Goal: Information Seeking & Learning: Learn about a topic

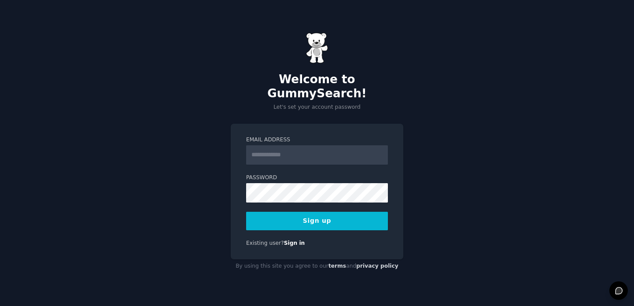
click at [276, 148] on input "Email Address" at bounding box center [317, 154] width 142 height 19
type input "**********"
click at [301, 212] on button "Sign up" at bounding box center [317, 221] width 142 height 18
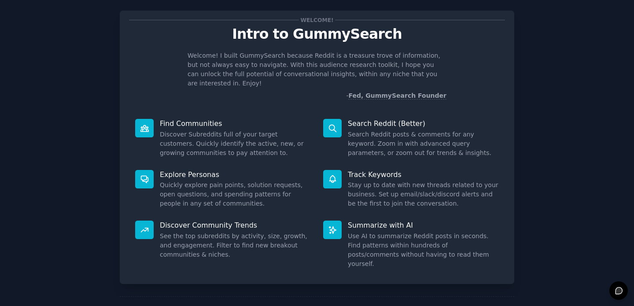
scroll to position [38, 0]
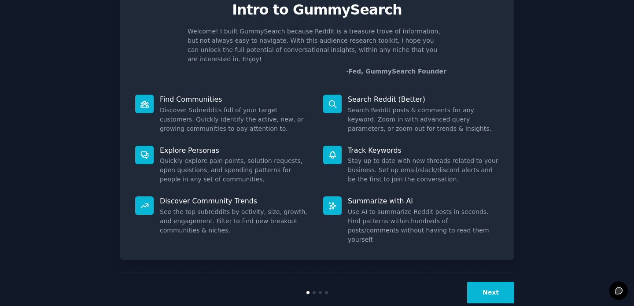
click at [496, 282] on button "Next" at bounding box center [490, 293] width 47 height 22
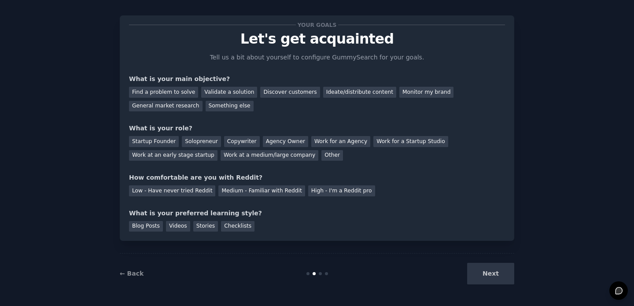
scroll to position [9, 0]
click at [487, 276] on div "Next" at bounding box center [449, 274] width 132 height 22
click at [185, 91] on div "Find a problem to solve" at bounding box center [163, 92] width 69 height 11
click at [268, 95] on div "Discover customers" at bounding box center [289, 92] width 59 height 11
click at [186, 106] on div "General market research" at bounding box center [166, 106] width 74 height 11
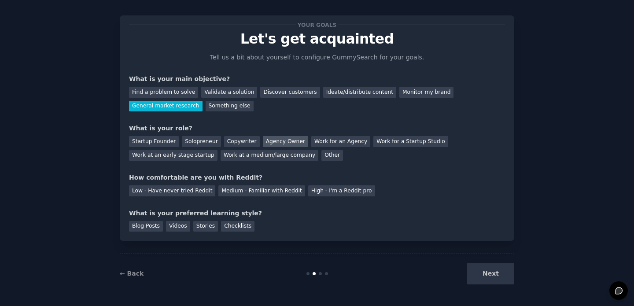
click at [273, 144] on div "Agency Owner" at bounding box center [285, 141] width 45 height 11
click at [280, 188] on div "Medium - Familiar with Reddit" at bounding box center [261, 190] width 86 height 11
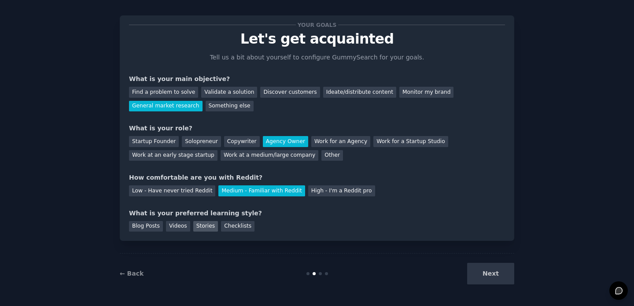
click at [204, 226] on div "Stories" at bounding box center [205, 226] width 25 height 11
click at [490, 270] on button "Next" at bounding box center [490, 274] width 47 height 22
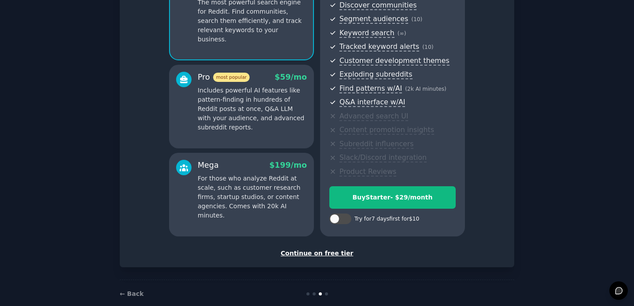
scroll to position [116, 0]
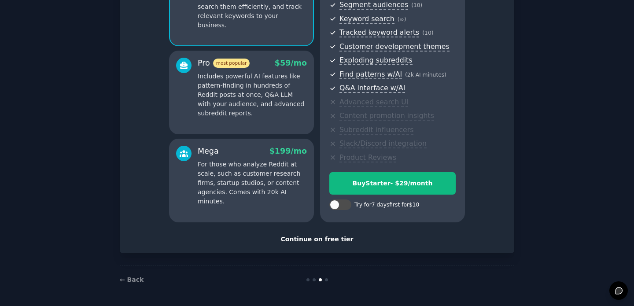
click at [305, 240] on div "Continue on free tier" at bounding box center [317, 239] width 376 height 9
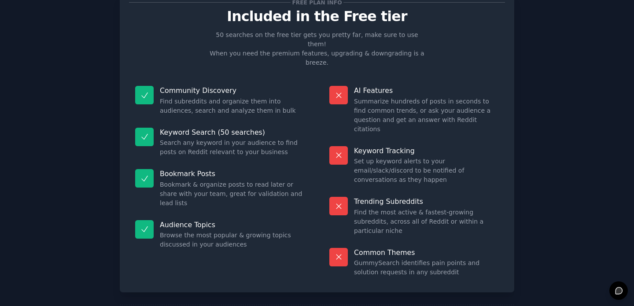
scroll to position [37, 0]
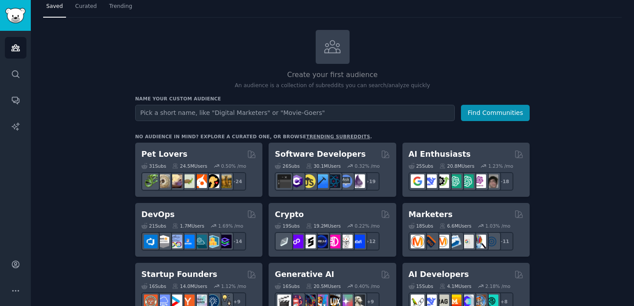
scroll to position [41, 0]
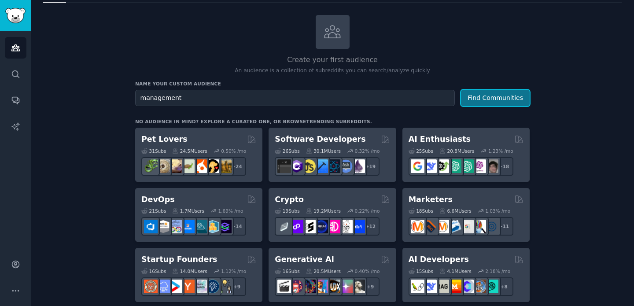
click at [481, 96] on button "Find Communities" at bounding box center [495, 98] width 69 height 16
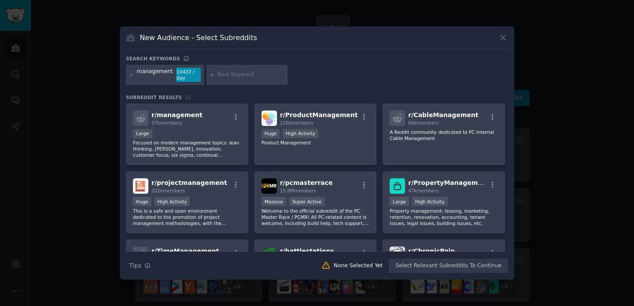
click at [501, 36] on icon at bounding box center [503, 38] width 5 height 5
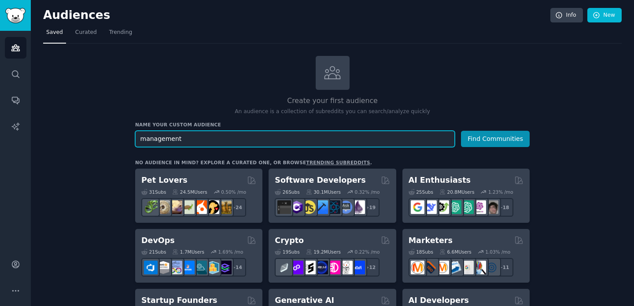
click at [211, 141] on input "management" at bounding box center [295, 139] width 320 height 16
type input "job"
click at [461, 131] on button "Find Communities" at bounding box center [495, 139] width 69 height 16
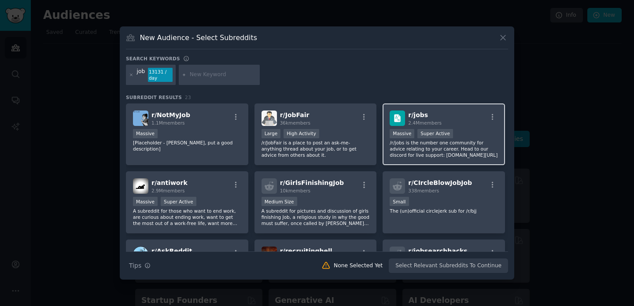
click at [421, 143] on p "/r/jobs is the number one community for advice relating to your career. Head to…" at bounding box center [444, 149] width 108 height 18
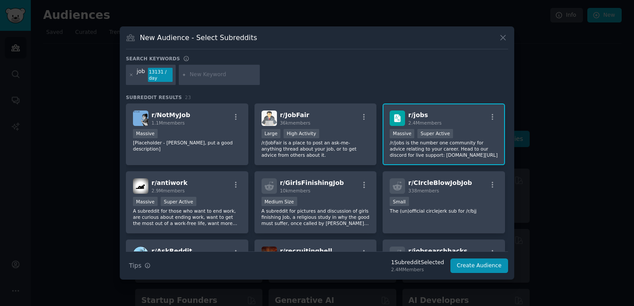
click at [446, 143] on p "/r/jobs is the number one community for advice relating to your career. Head to…" at bounding box center [444, 149] width 108 height 18
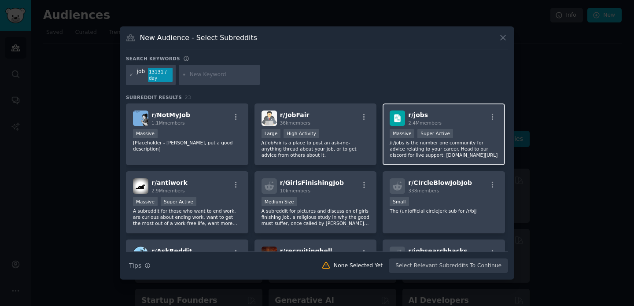
click at [436, 149] on p "/r/jobs is the number one community for advice relating to your career. Head to…" at bounding box center [444, 149] width 108 height 18
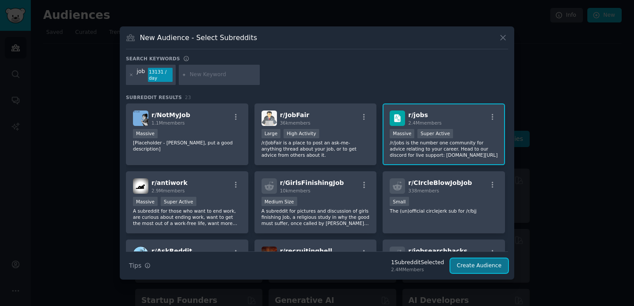
click at [470, 265] on button "Create Audience" at bounding box center [480, 266] width 58 height 15
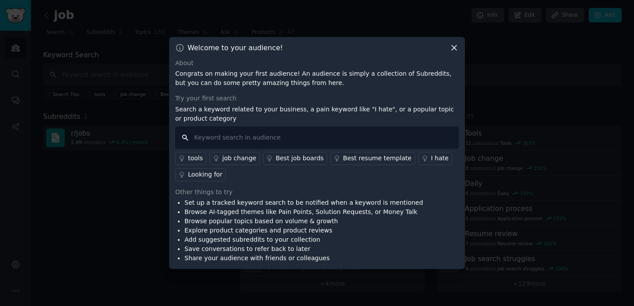
click at [376, 135] on input "text" at bounding box center [317, 137] width 284 height 22
type input "how to"
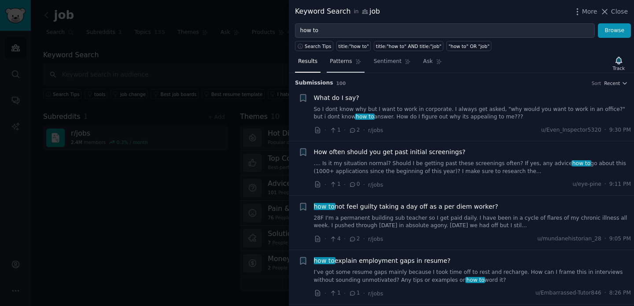
click at [344, 63] on span "Patterns" at bounding box center [341, 62] width 22 height 8
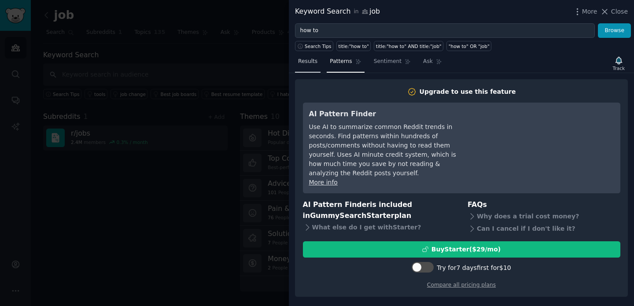
click at [299, 63] on span "Results" at bounding box center [307, 62] width 19 height 8
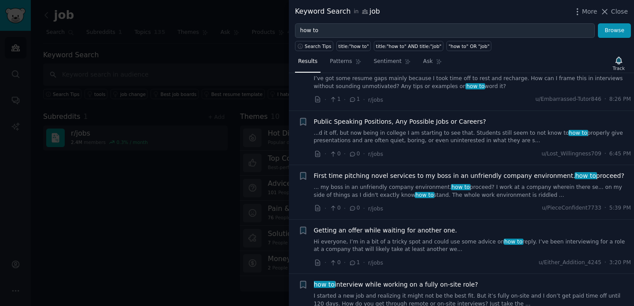
scroll to position [201, 0]
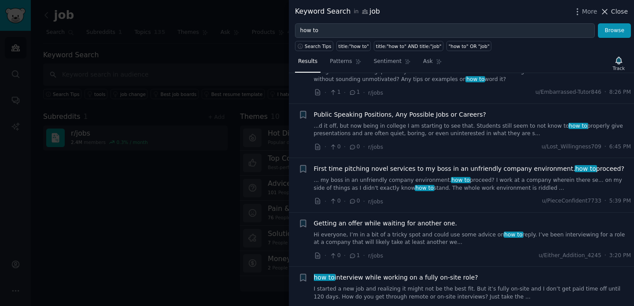
click at [613, 13] on span "Close" at bounding box center [619, 11] width 17 height 9
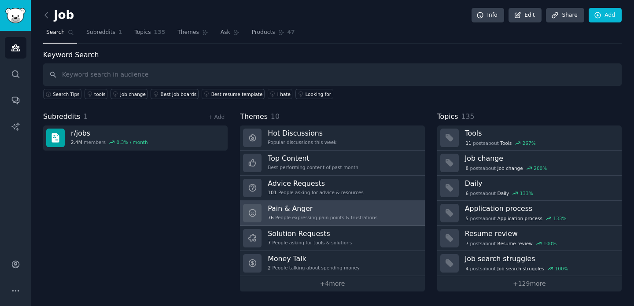
click at [342, 214] on div "Pain & Anger 76 People expressing pain points & frustrations" at bounding box center [323, 213] width 110 height 18
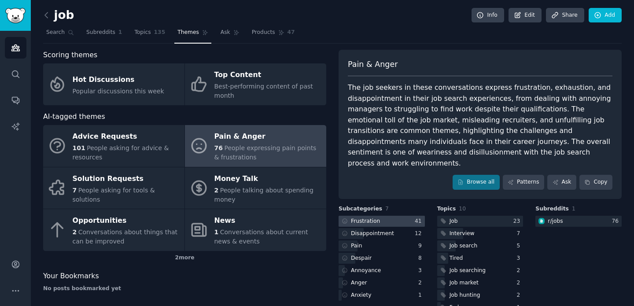
click at [371, 218] on div "Frustration" at bounding box center [365, 222] width 29 height 8
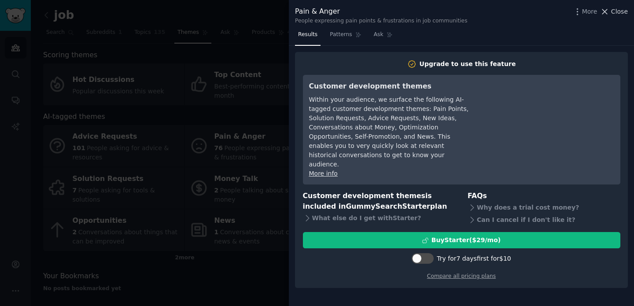
click at [611, 15] on button "Close" at bounding box center [614, 11] width 28 height 9
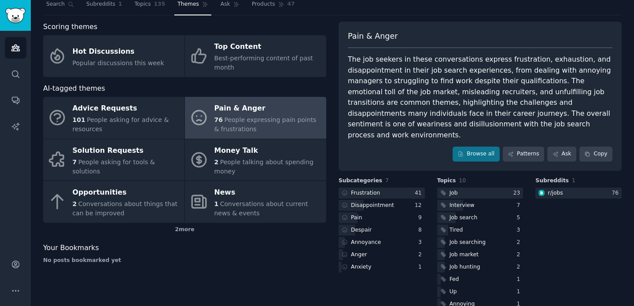
scroll to position [34, 0]
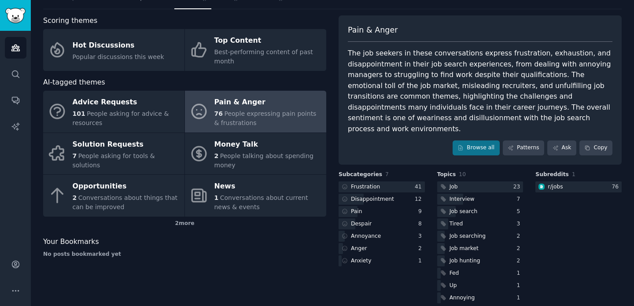
click at [264, 125] on div "76 People expressing pain points & frustrations" at bounding box center [267, 118] width 107 height 18
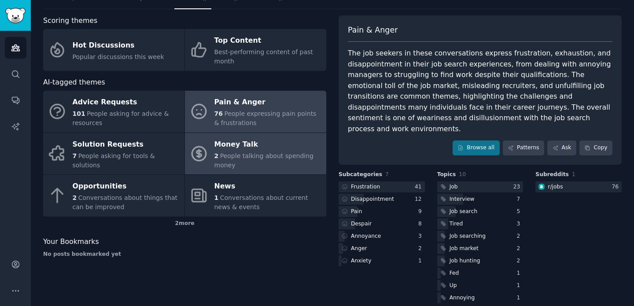
click at [219, 153] on span "People talking about spending money" at bounding box center [263, 160] width 99 height 16
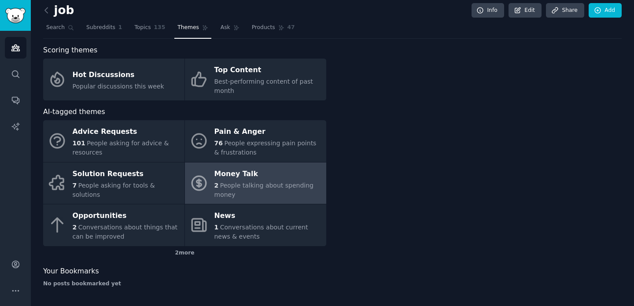
scroll to position [5, 0]
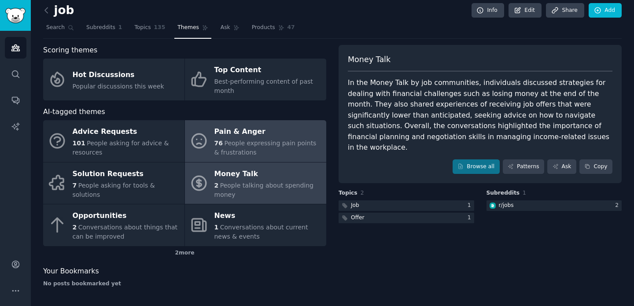
click at [248, 145] on span "People expressing pain points & frustrations" at bounding box center [265, 148] width 102 height 16
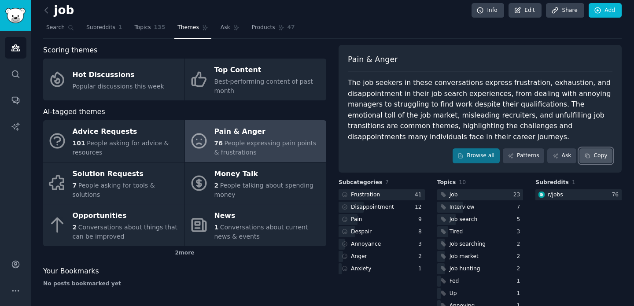
click at [594, 155] on button "Copy" at bounding box center [596, 155] width 33 height 15
click at [557, 195] on div "r/ jobs" at bounding box center [555, 195] width 15 height 8
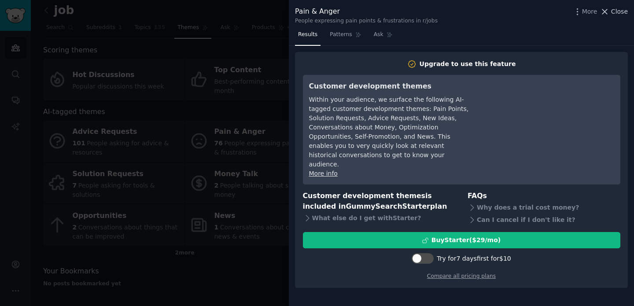
click at [620, 11] on span "Close" at bounding box center [619, 11] width 17 height 9
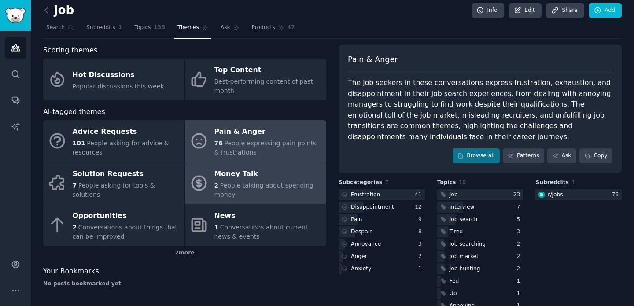
scroll to position [24, 0]
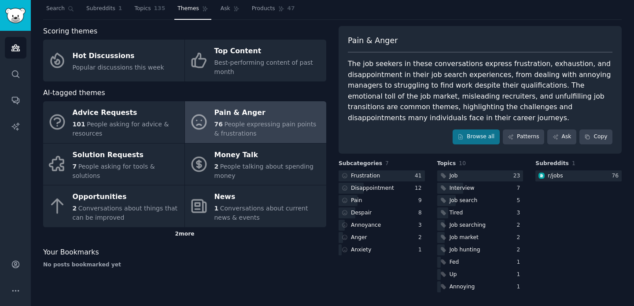
click at [181, 235] on div "2 more" at bounding box center [184, 234] width 283 height 14
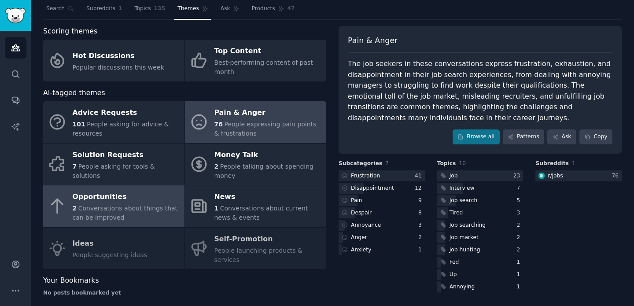
scroll to position [0, 0]
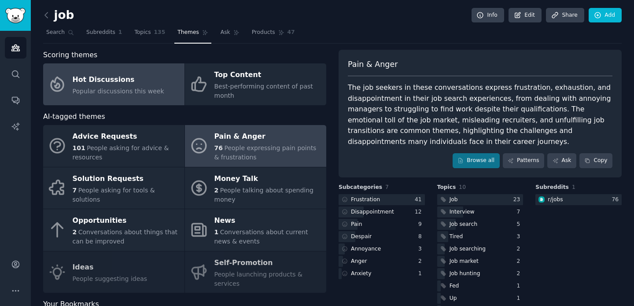
click at [133, 91] on span "Popular discussions this week" at bounding box center [119, 91] width 92 height 7
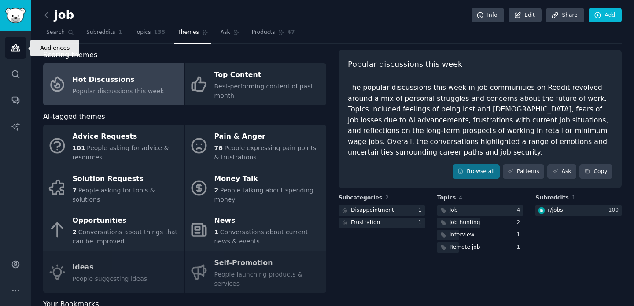
click at [22, 48] on link "Audiences" at bounding box center [16, 48] width 22 height 22
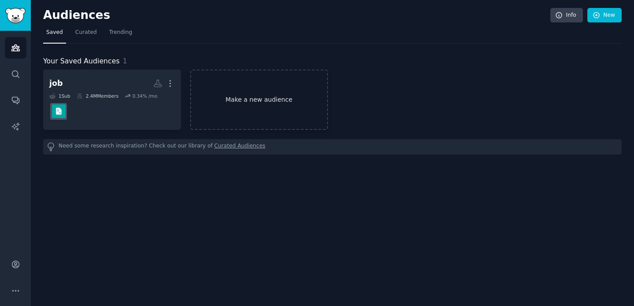
click at [267, 105] on link "Make a new audience" at bounding box center [259, 100] width 138 height 60
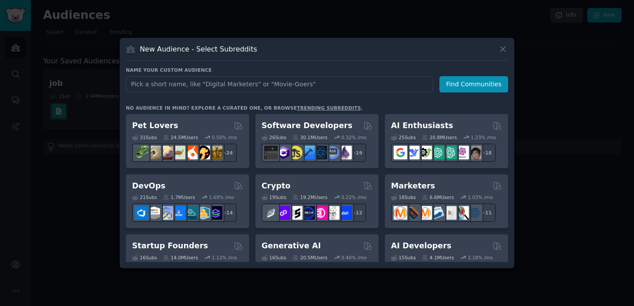
click at [263, 89] on input "text" at bounding box center [279, 84] width 307 height 16
type input "Manager"
click button "Find Communities" at bounding box center [474, 84] width 69 height 16
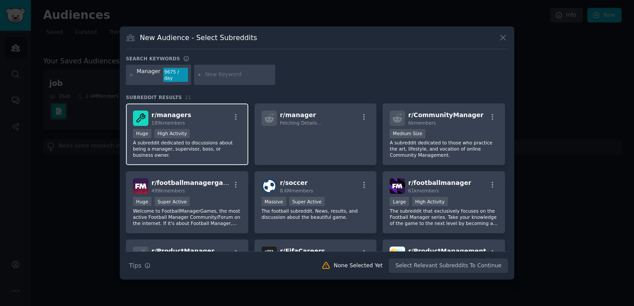
click at [165, 115] on span "r/ managers" at bounding box center [171, 114] width 40 height 7
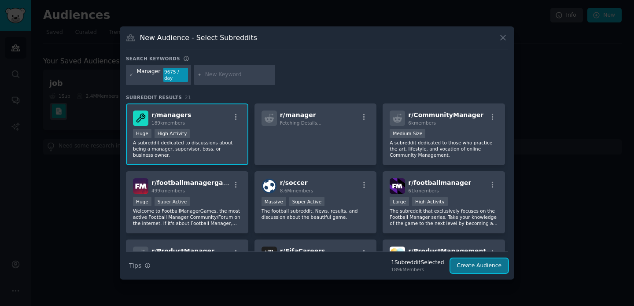
click at [470, 267] on button "Create Audience" at bounding box center [480, 266] width 58 height 15
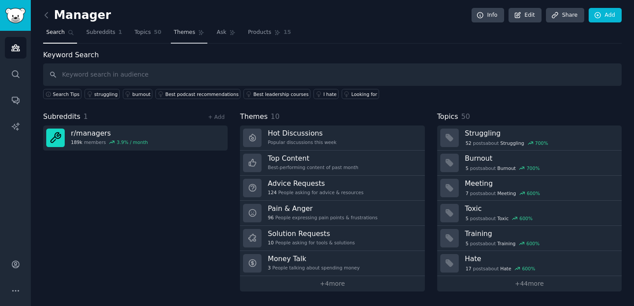
click at [187, 37] on link "Themes" at bounding box center [189, 35] width 37 height 18
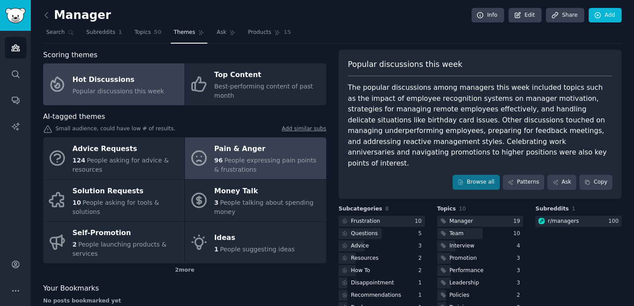
click at [248, 167] on div "96 People expressing pain points & frustrations" at bounding box center [267, 165] width 107 height 18
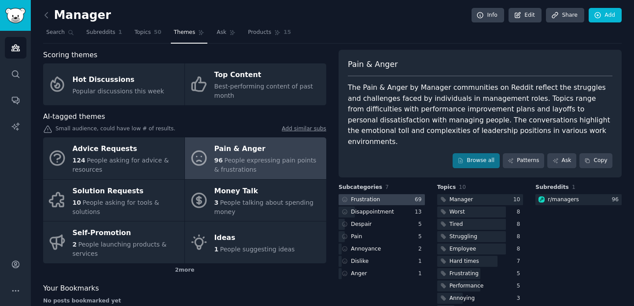
click at [381, 194] on div at bounding box center [382, 199] width 86 height 11
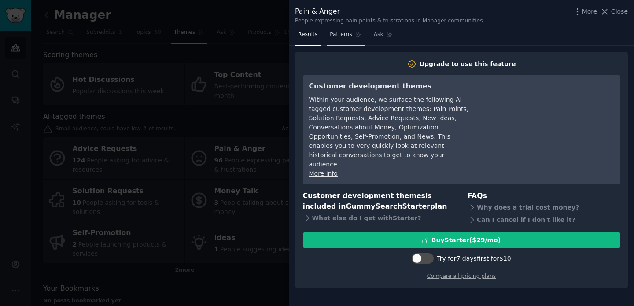
click at [347, 38] on link "Patterns" at bounding box center [345, 37] width 37 height 18
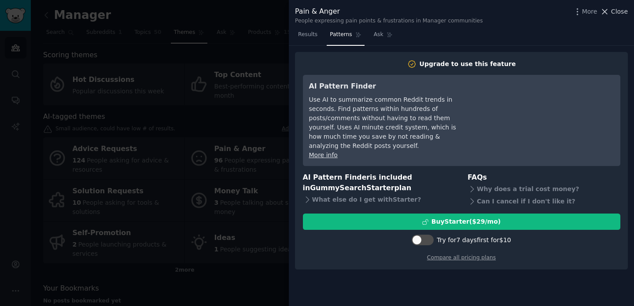
click at [617, 10] on span "Close" at bounding box center [619, 11] width 17 height 9
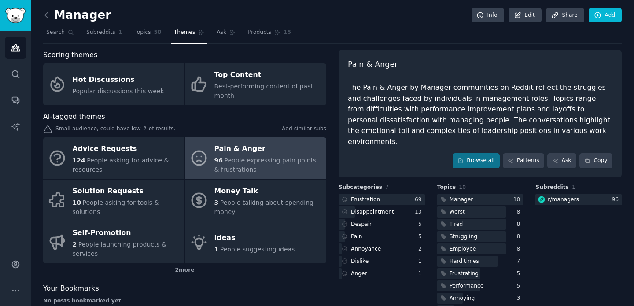
click at [240, 163] on span "People expressing pain points & frustrations" at bounding box center [265, 165] width 102 height 16
click at [101, 34] on span "Subreddits" at bounding box center [100, 33] width 29 height 8
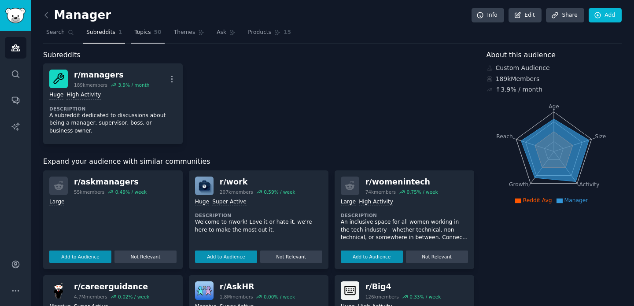
click at [143, 33] on span "Topics" at bounding box center [142, 33] width 16 height 8
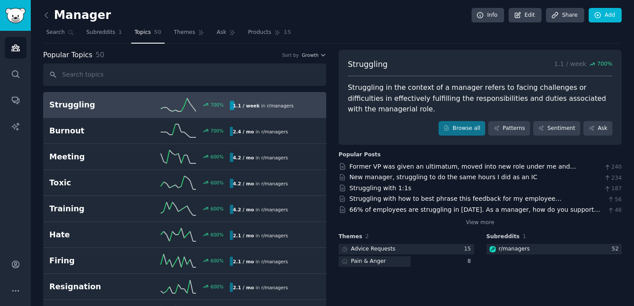
click at [94, 107] on h2 "Struggling" at bounding box center [94, 105] width 90 height 11
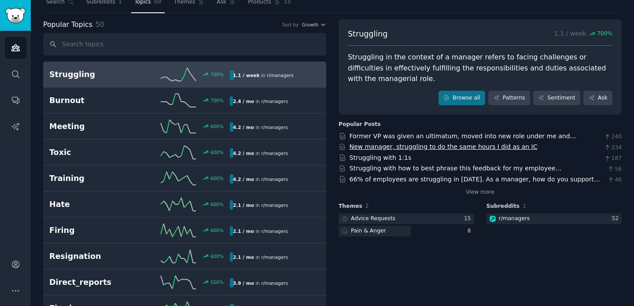
scroll to position [31, 0]
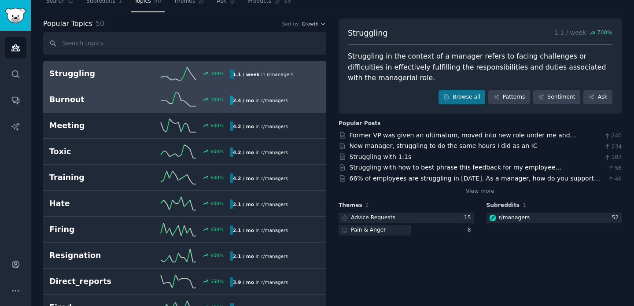
click at [144, 101] on div "700 %" at bounding box center [185, 99] width 90 height 13
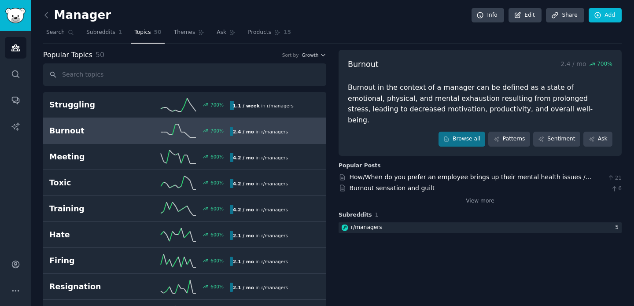
click at [131, 35] on link "Topics 50" at bounding box center [147, 35] width 33 height 18
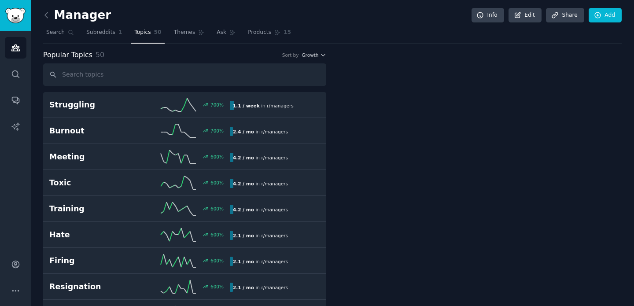
click at [139, 31] on span "Topics" at bounding box center [142, 33] width 16 height 8
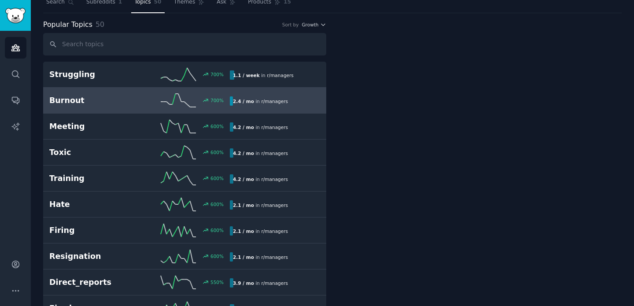
scroll to position [31, 0]
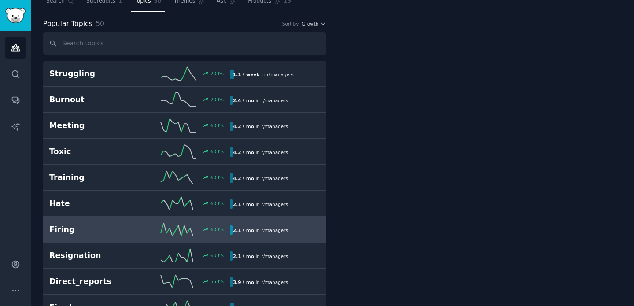
click at [99, 229] on h2 "Firing" at bounding box center [94, 229] width 90 height 11
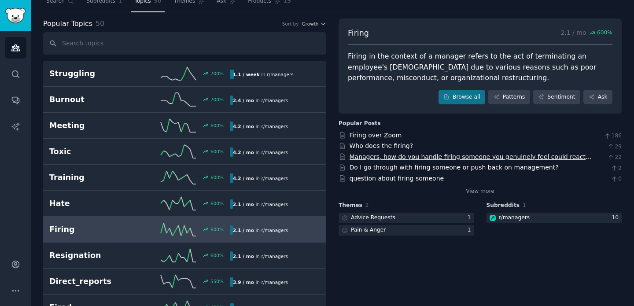
click at [432, 159] on link "Managers, how do you handle firing someone you genuinely feel could react badly?" at bounding box center [471, 161] width 243 height 16
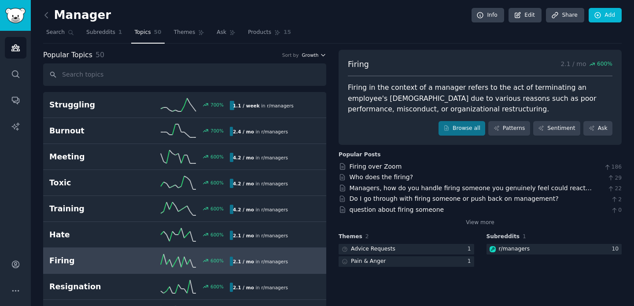
click at [317, 55] on span "Growth" at bounding box center [310, 55] width 17 height 6
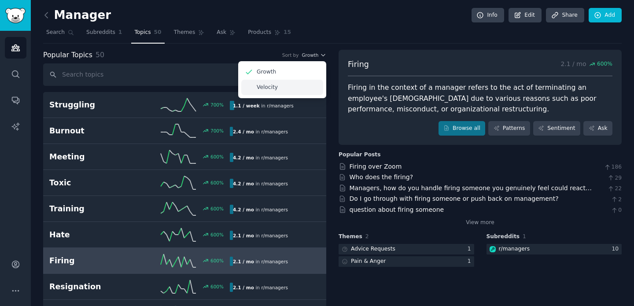
click at [276, 86] on p "Velocity" at bounding box center [267, 88] width 21 height 8
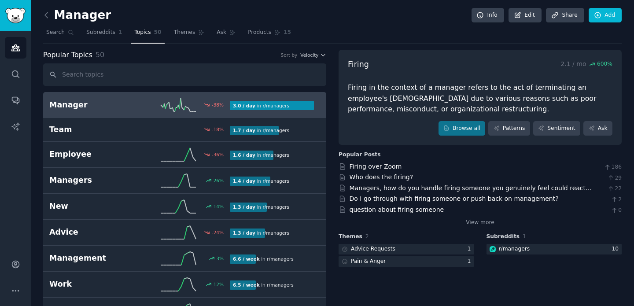
click at [101, 103] on h2 "Manager" at bounding box center [94, 105] width 90 height 11
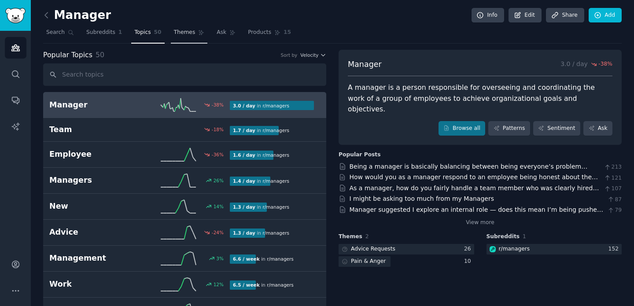
click at [182, 37] on link "Themes" at bounding box center [189, 35] width 37 height 18
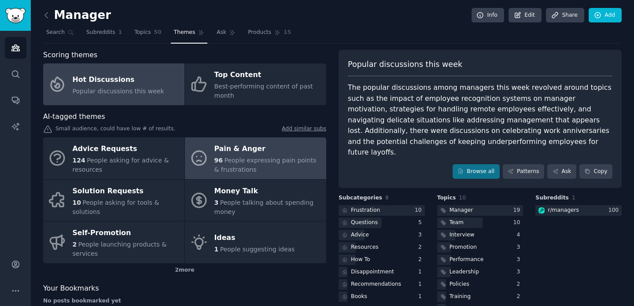
click at [233, 147] on div "Pain & Anger" at bounding box center [267, 149] width 107 height 14
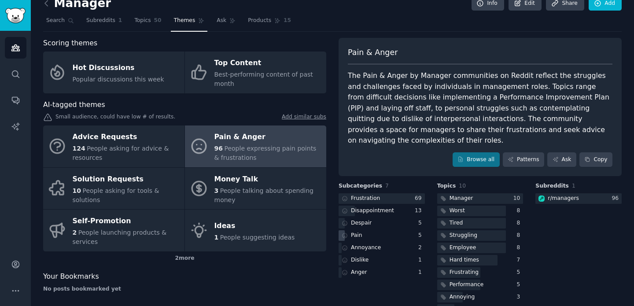
scroll to position [24, 0]
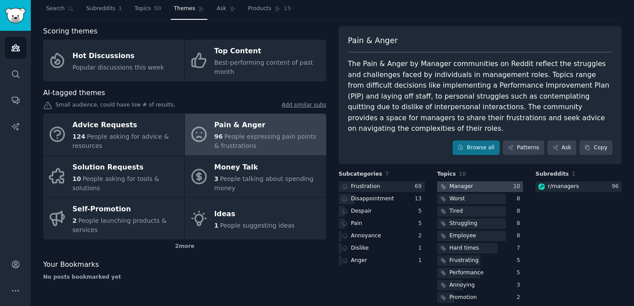
click at [465, 183] on div "Manager" at bounding box center [462, 187] width 24 height 8
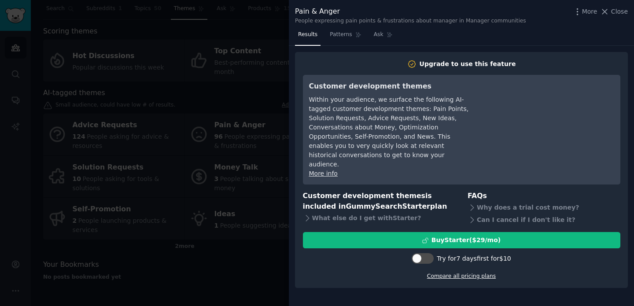
click at [454, 273] on link "Compare all pricing plans" at bounding box center [461, 276] width 69 height 6
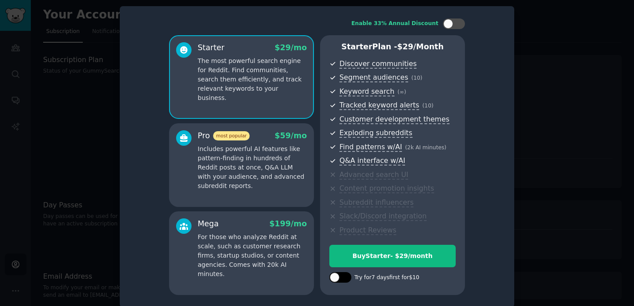
click at [347, 280] on div at bounding box center [340, 277] width 22 height 11
checkbox input "true"
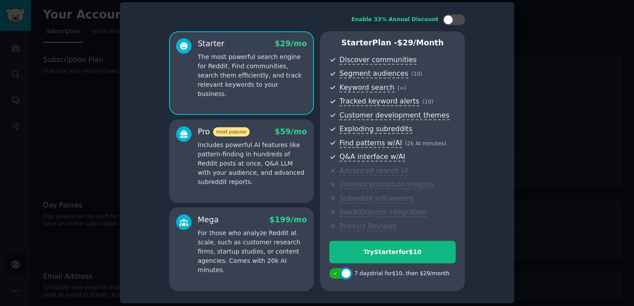
scroll to position [7, 0]
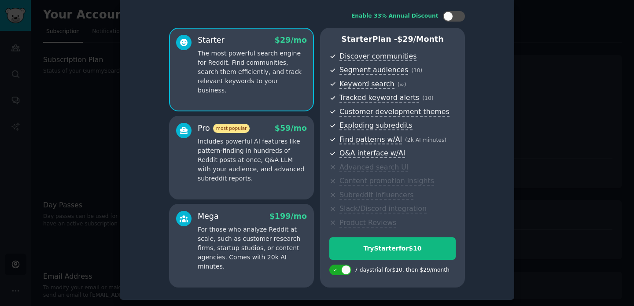
click at [289, 151] on p "Includes powerful AI features like pattern-finding in hundreds of Reddit posts …" at bounding box center [252, 160] width 109 height 46
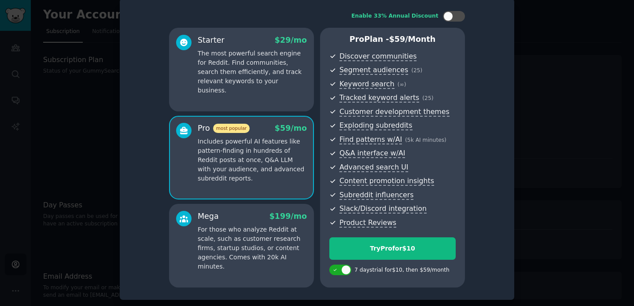
click at [258, 240] on p "For those who analyze Reddit at scale, such as customer research firms, startup…" at bounding box center [252, 248] width 109 height 46
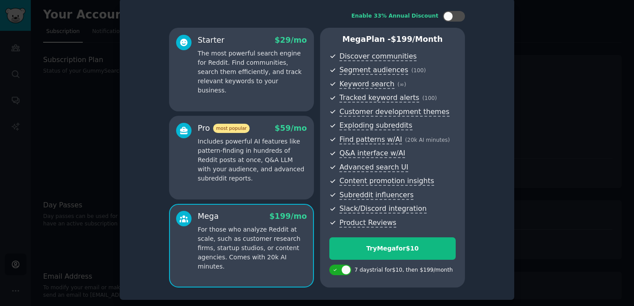
click at [272, 168] on p "Includes powerful AI features like pattern-finding in hundreds of Reddit posts …" at bounding box center [252, 160] width 109 height 46
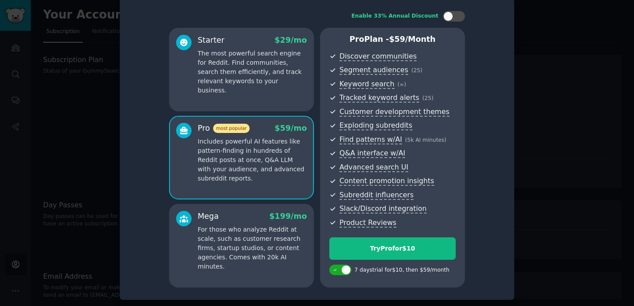
click at [248, 237] on p "For those who analyze Reddit at scale, such as customer research firms, startup…" at bounding box center [252, 248] width 109 height 46
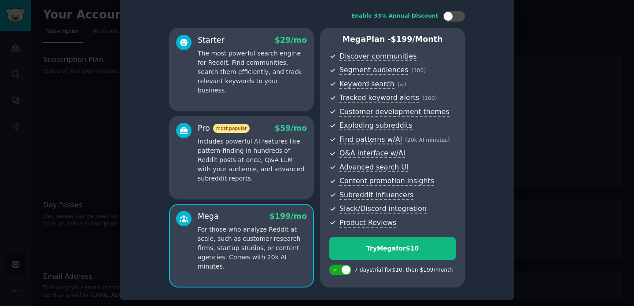
click at [259, 159] on p "Includes powerful AI features like pattern-finding in hundreds of Reddit posts …" at bounding box center [252, 160] width 109 height 46
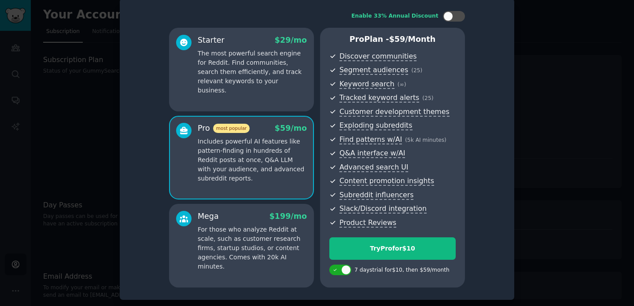
click at [262, 86] on div "Starter $ 29 /mo The most powerful search engine for Reddit. Find communities, …" at bounding box center [241, 70] width 145 height 84
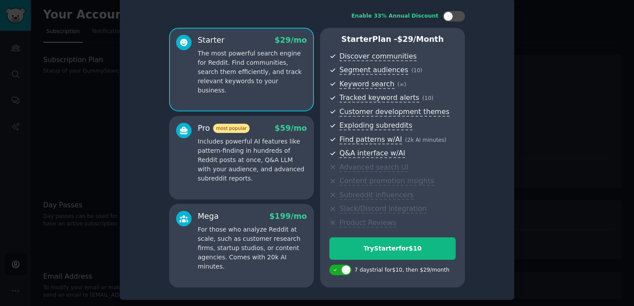
click at [257, 154] on p "Includes powerful AI features like pattern-finding in hundreds of Reddit posts …" at bounding box center [252, 160] width 109 height 46
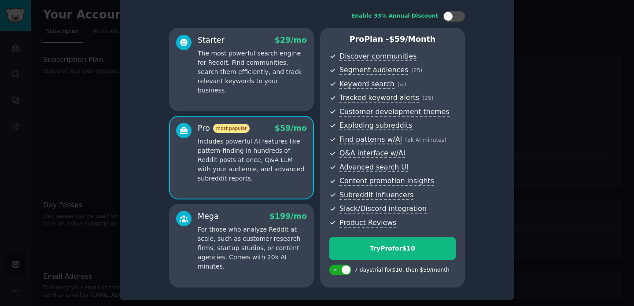
click at [551, 47] on div at bounding box center [317, 153] width 634 height 306
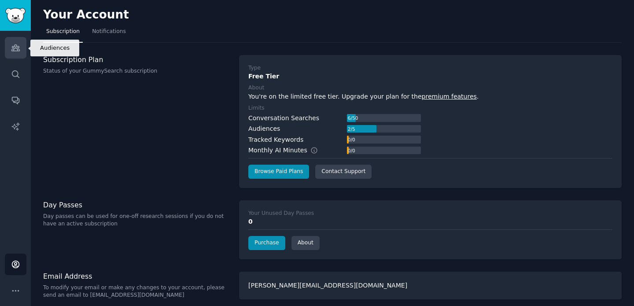
click at [16, 46] on icon "Sidebar" at bounding box center [15, 48] width 8 height 6
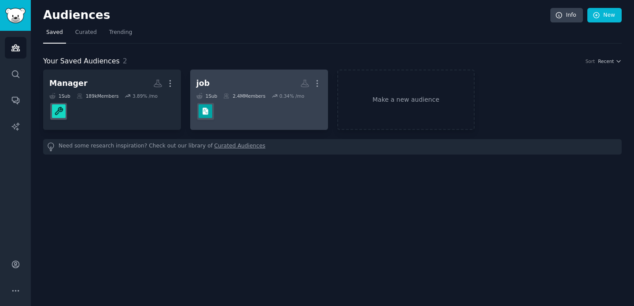
click at [259, 91] on div "job More 1 Sub 2.4M Members 0.34 % /mo" at bounding box center [259, 100] width 126 height 48
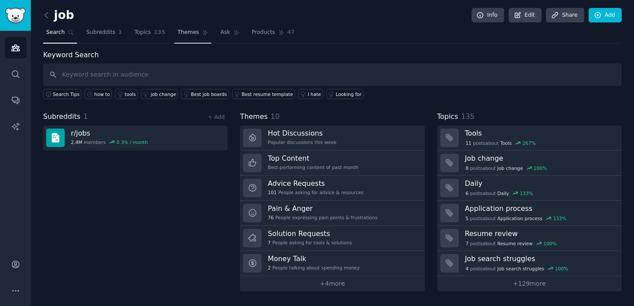
click at [193, 38] on link "Themes" at bounding box center [192, 35] width 37 height 18
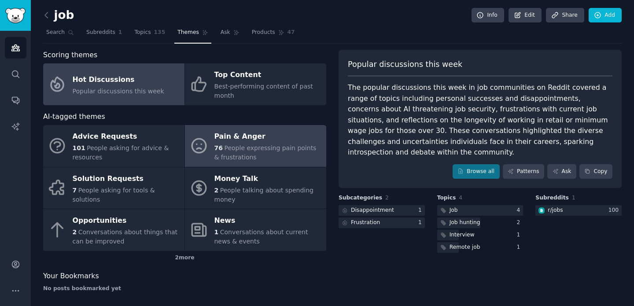
click at [251, 149] on span "People expressing pain points & frustrations" at bounding box center [265, 152] width 102 height 16
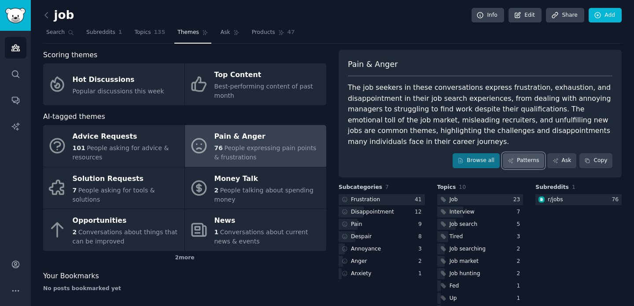
click at [521, 163] on link "Patterns" at bounding box center [523, 160] width 41 height 15
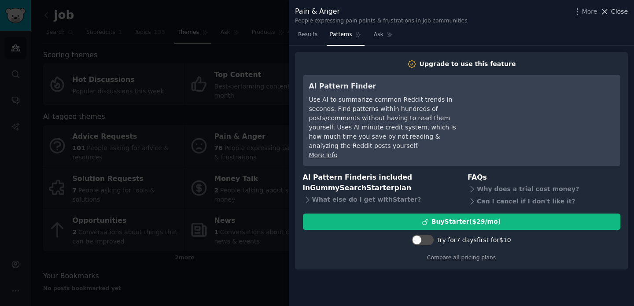
click at [610, 16] on icon at bounding box center [604, 11] width 9 height 9
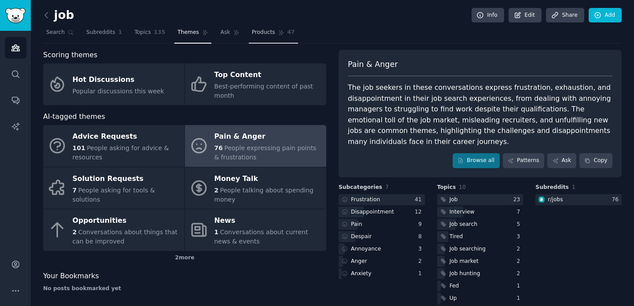
click at [254, 33] on span "Products" at bounding box center [263, 33] width 23 height 8
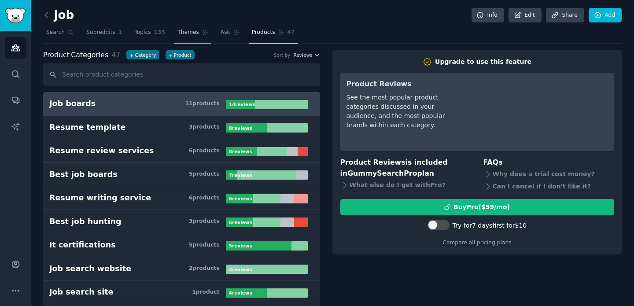
click at [190, 36] on span "Themes" at bounding box center [188, 33] width 22 height 8
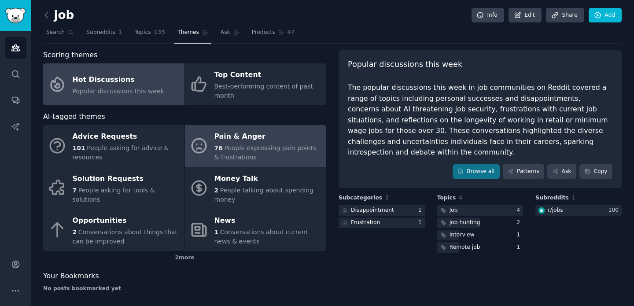
click at [231, 148] on span "People expressing pain points & frustrations" at bounding box center [265, 152] width 102 height 16
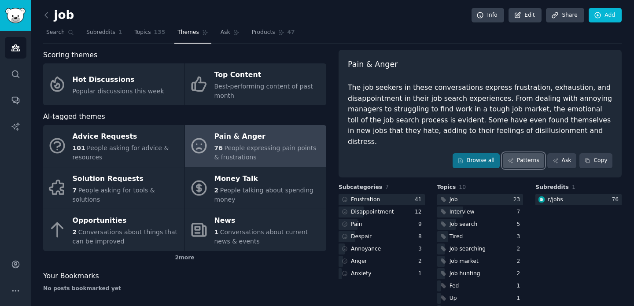
click at [521, 153] on link "Patterns" at bounding box center [523, 160] width 41 height 15
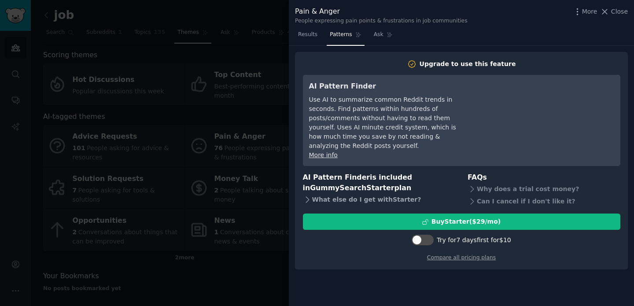
click at [373, 194] on div "What else do I get with Starter ?" at bounding box center [379, 200] width 153 height 12
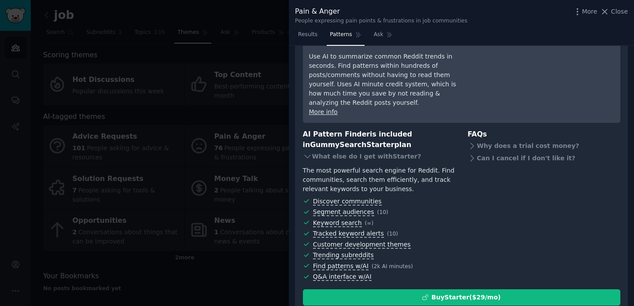
scroll to position [45, 0]
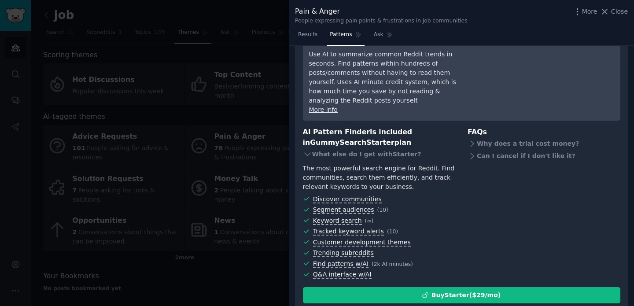
click at [493, 220] on div "FAQs Why does a trial cost money? Can I cancel if I don't like it?" at bounding box center [544, 204] width 153 height 154
click at [621, 14] on span "Close" at bounding box center [619, 11] width 17 height 9
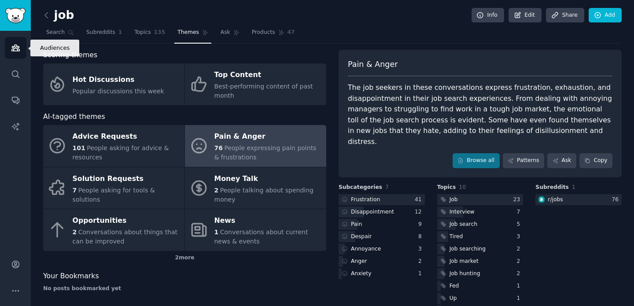
click at [14, 52] on link "Audiences" at bounding box center [16, 48] width 22 height 22
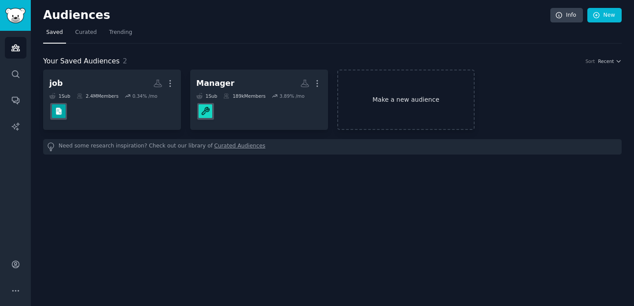
click at [384, 92] on link "Make a new audience" at bounding box center [406, 100] width 138 height 60
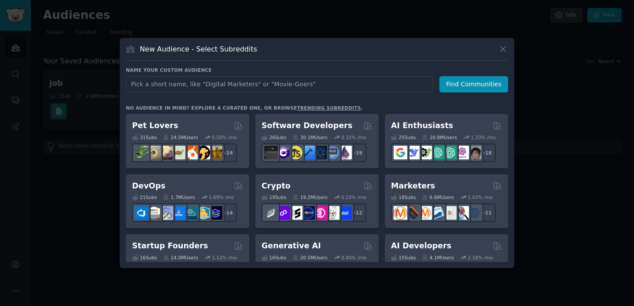
click at [383, 86] on input "text" at bounding box center [279, 84] width 307 height 16
type input "business"
click at [477, 82] on button "Find Communities" at bounding box center [474, 84] width 69 height 16
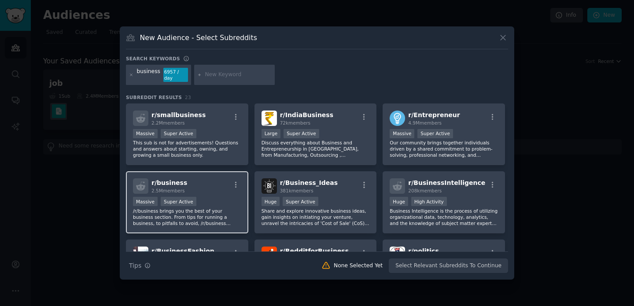
click at [198, 181] on div "r/ business 2.5M members" at bounding box center [187, 185] width 108 height 15
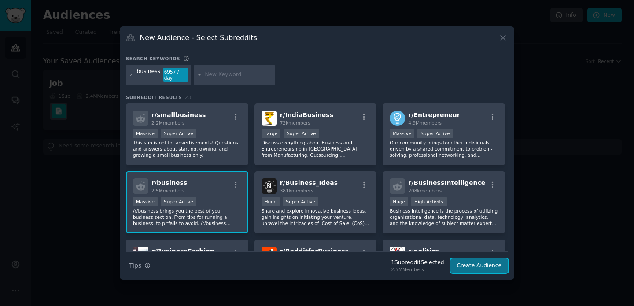
click at [469, 270] on button "Create Audience" at bounding box center [480, 266] width 58 height 15
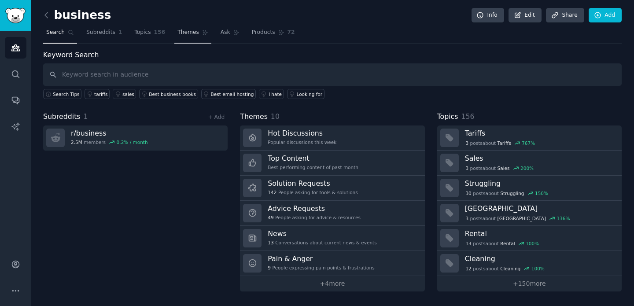
click at [192, 33] on span "Themes" at bounding box center [188, 33] width 22 height 8
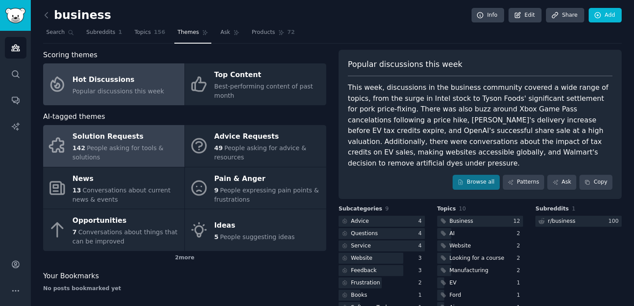
click at [125, 142] on div "Solution Requests" at bounding box center [126, 137] width 107 height 14
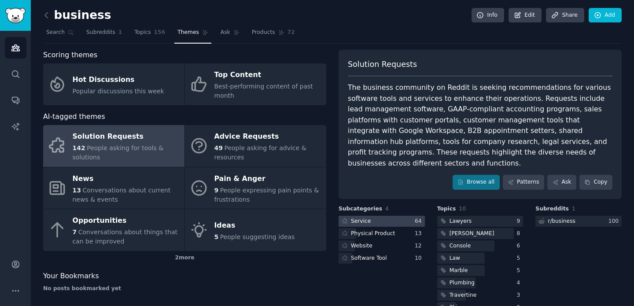
click at [375, 216] on div at bounding box center [382, 221] width 86 height 11
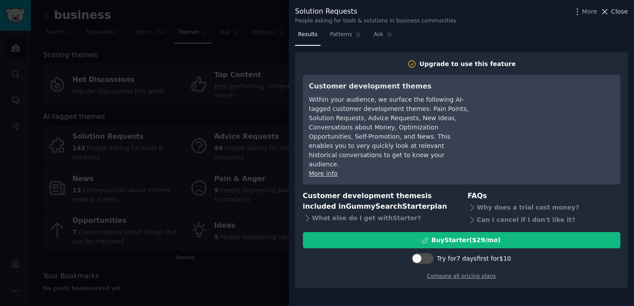
click at [610, 12] on icon at bounding box center [604, 11] width 9 height 9
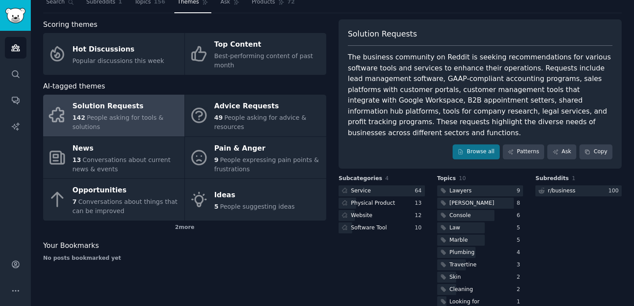
scroll to position [34, 0]
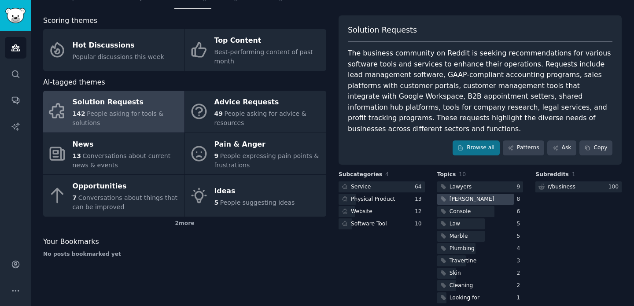
click at [454, 196] on div "[PERSON_NAME]" at bounding box center [472, 200] width 45 height 8
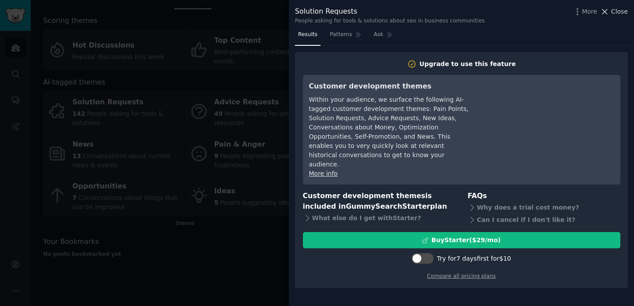
click at [611, 14] on button "Close" at bounding box center [614, 11] width 28 height 9
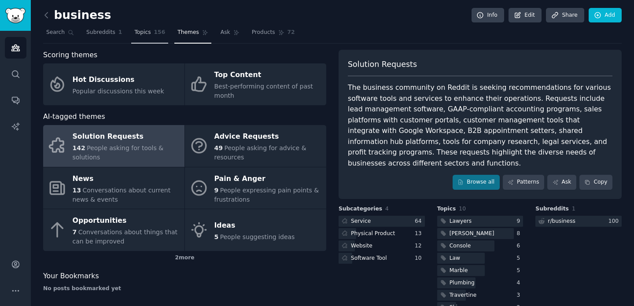
click at [148, 33] on span "Topics" at bounding box center [142, 33] width 16 height 8
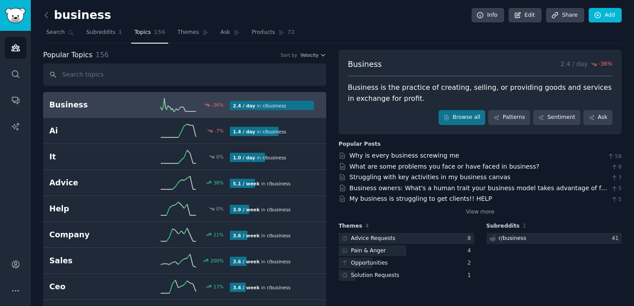
click at [143, 79] on input "text" at bounding box center [184, 74] width 283 height 22
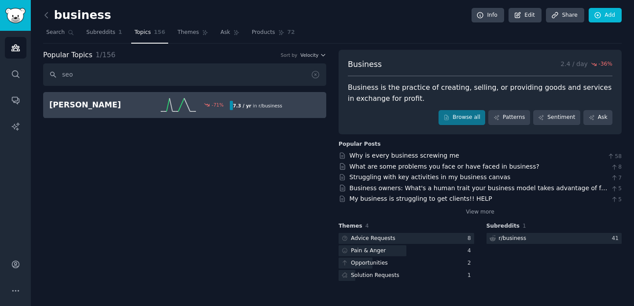
type input "seo"
click at [66, 107] on h2 "[PERSON_NAME]" at bounding box center [94, 105] width 90 height 11
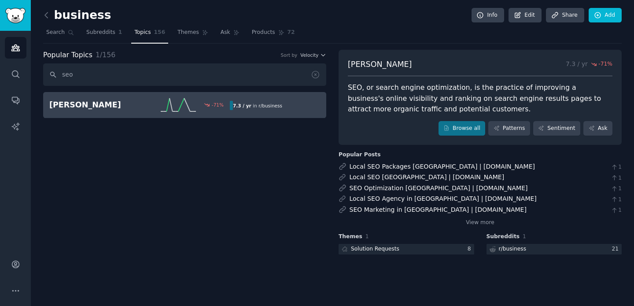
click at [142, 33] on span "Topics" at bounding box center [142, 33] width 16 height 8
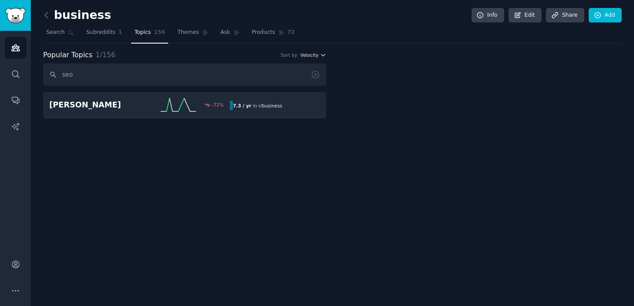
click at [318, 57] on span "Velocity" at bounding box center [309, 55] width 18 height 6
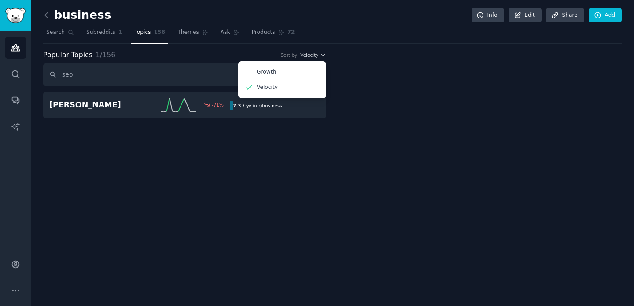
click at [358, 84] on div at bounding box center [480, 84] width 283 height 69
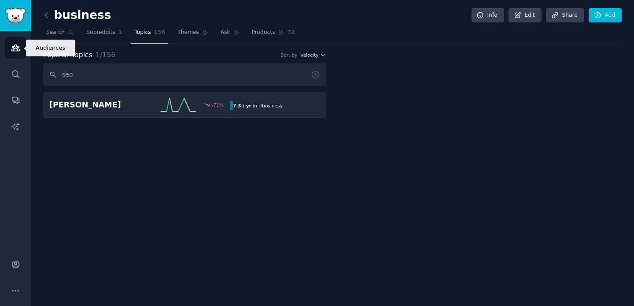
click at [6, 44] on link "Audiences" at bounding box center [16, 48] width 22 height 22
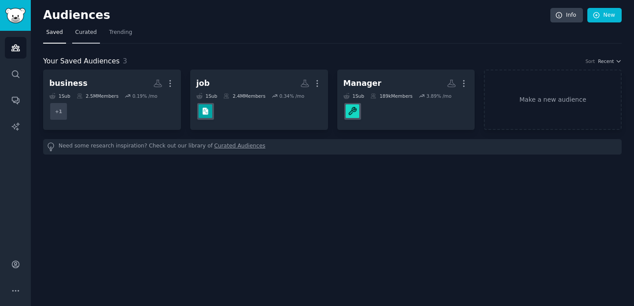
click at [84, 39] on link "Curated" at bounding box center [86, 35] width 28 height 18
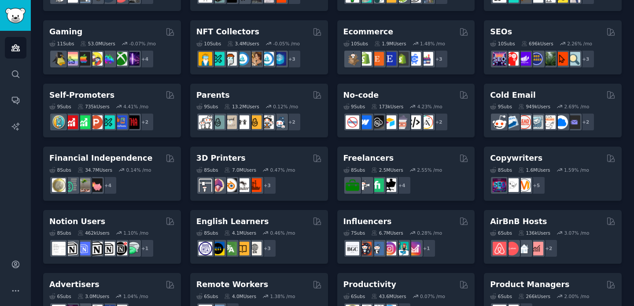
scroll to position [306, 0]
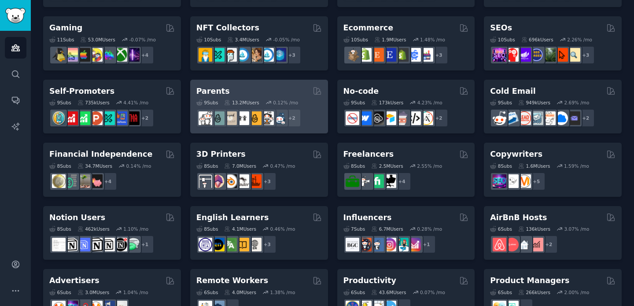
click at [250, 100] on div "13.2M Users" at bounding box center [241, 103] width 35 height 6
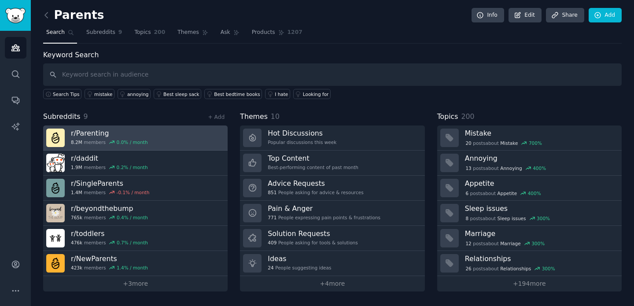
click at [87, 135] on h3 "r/ Parenting" at bounding box center [109, 133] width 77 height 9
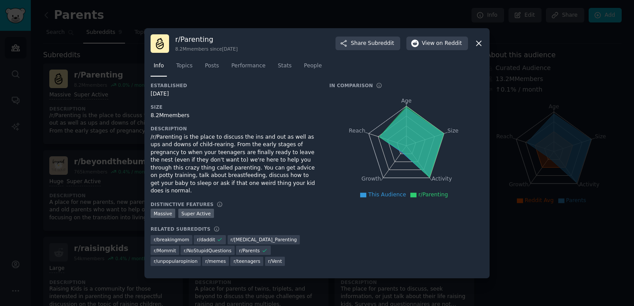
click at [481, 46] on icon at bounding box center [479, 43] width 5 height 5
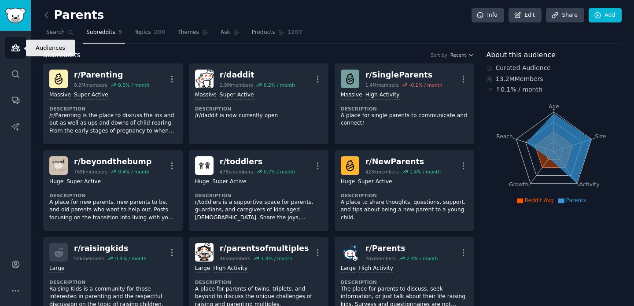
click at [17, 44] on icon "Sidebar" at bounding box center [15, 47] width 9 height 9
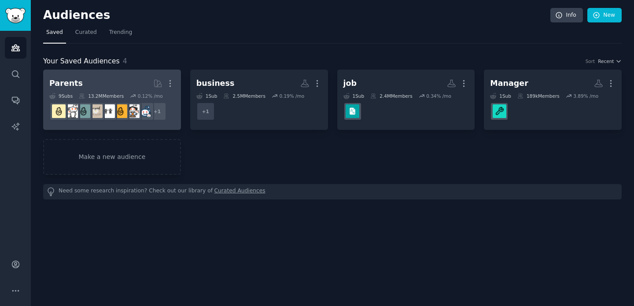
click at [130, 83] on h2 "Parents More" at bounding box center [112, 83] width 126 height 15
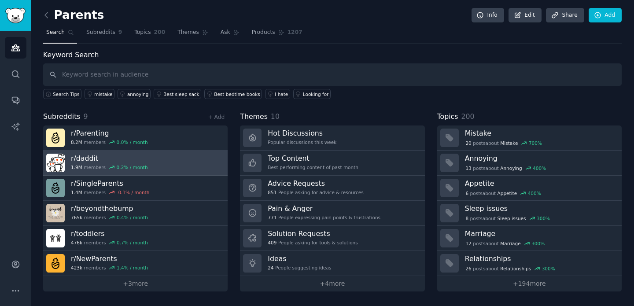
click at [82, 159] on h3 "r/ daddit" at bounding box center [109, 158] width 77 height 9
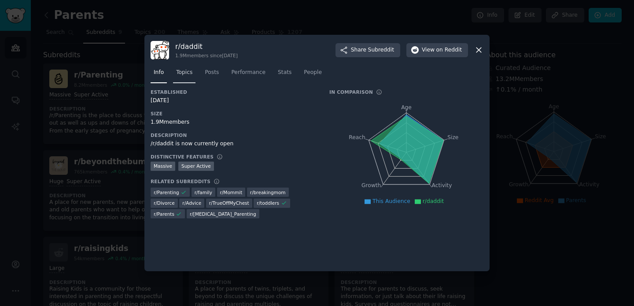
click at [188, 70] on span "Topics" at bounding box center [184, 73] width 16 height 8
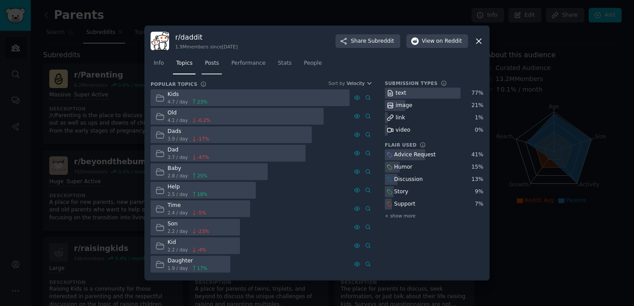
click at [214, 66] on span "Posts" at bounding box center [212, 63] width 14 height 8
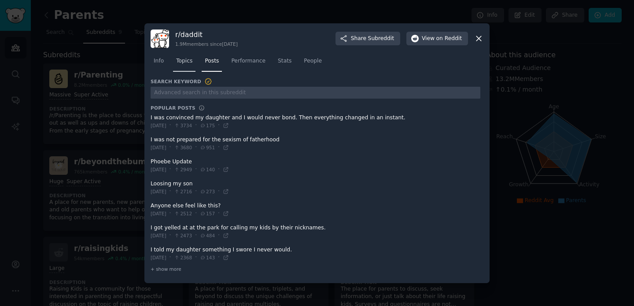
click at [185, 61] on span "Topics" at bounding box center [184, 61] width 16 height 8
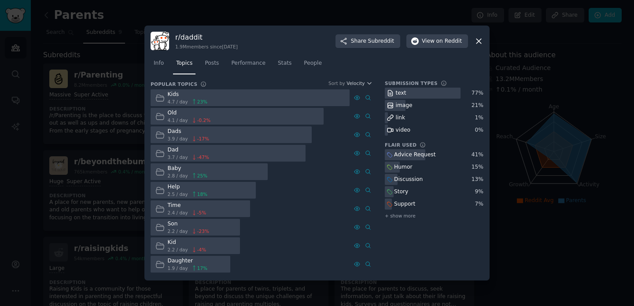
click at [244, 99] on div at bounding box center [250, 97] width 199 height 17
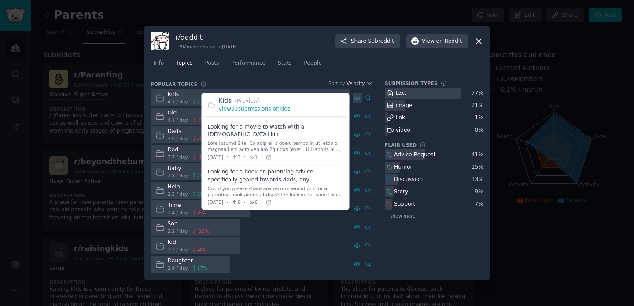
click at [357, 98] on icon at bounding box center [357, 98] width 6 height 6
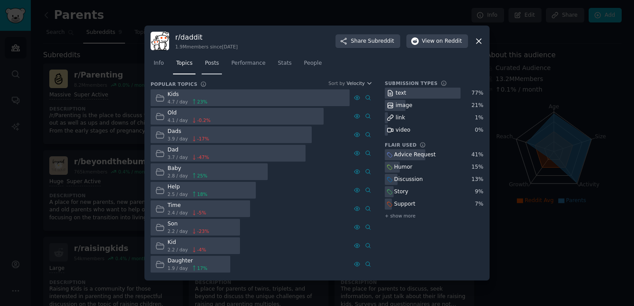
click at [212, 63] on span "Posts" at bounding box center [212, 63] width 14 height 8
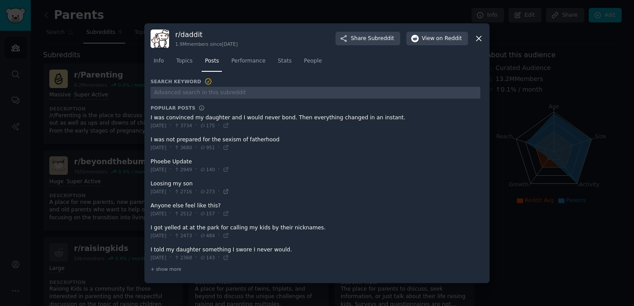
click at [229, 194] on icon at bounding box center [226, 191] width 6 height 6
click at [480, 39] on icon at bounding box center [478, 38] width 9 height 9
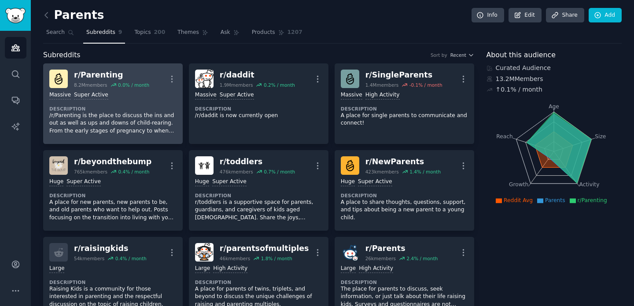
click at [94, 78] on div "r/ Parenting" at bounding box center [111, 75] width 75 height 11
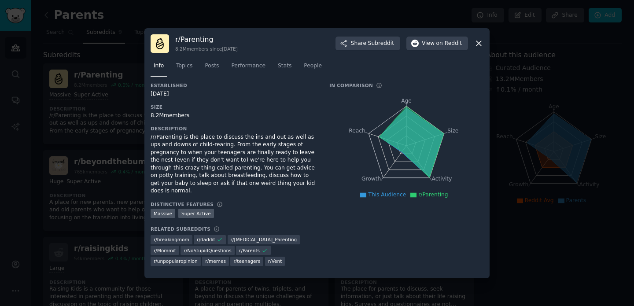
click at [481, 48] on icon at bounding box center [478, 43] width 9 height 9
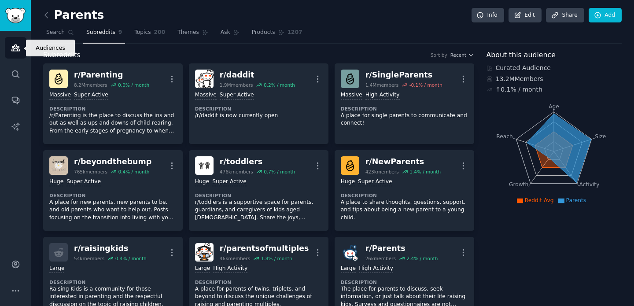
click at [15, 43] on icon "Sidebar" at bounding box center [15, 47] width 9 height 9
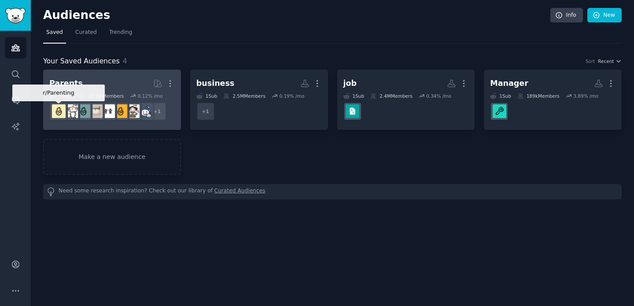
click at [59, 111] on img at bounding box center [59, 111] width 14 height 14
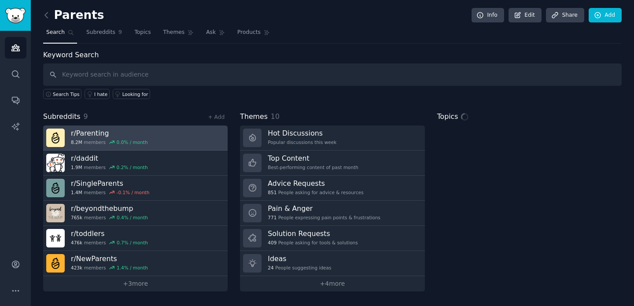
click at [77, 131] on h3 "r/ Parenting" at bounding box center [109, 133] width 77 height 9
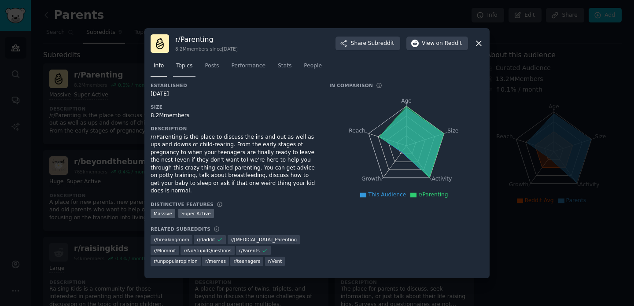
click at [173, 70] on link "Topics" at bounding box center [184, 68] width 22 height 18
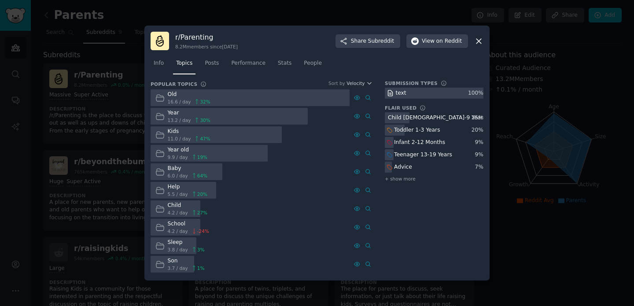
click at [477, 54] on div "Info Topics Posts Performance Stats People" at bounding box center [317, 65] width 333 height 30
click at [291, 63] on link "Stats" at bounding box center [285, 65] width 20 height 18
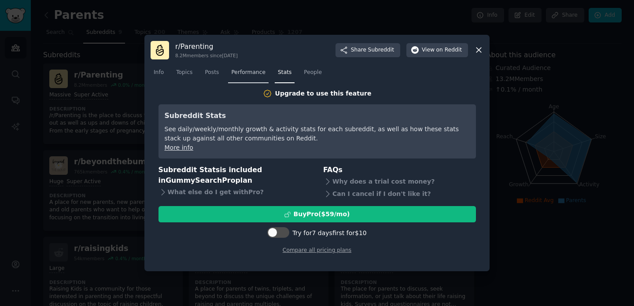
click at [257, 74] on span "Performance" at bounding box center [248, 73] width 34 height 8
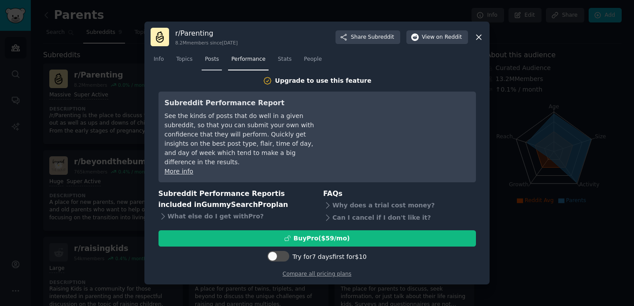
click at [217, 59] on link "Posts" at bounding box center [212, 61] width 20 height 18
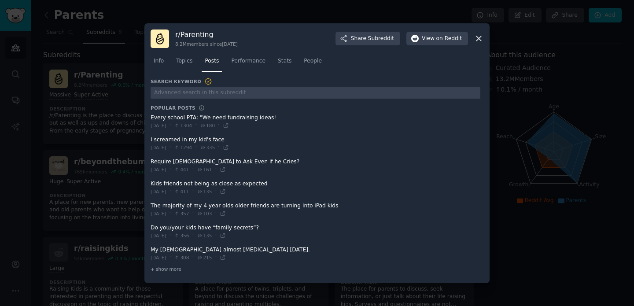
click at [182, 140] on span at bounding box center [316, 144] width 330 height 22
click at [229, 148] on icon at bounding box center [226, 147] width 6 height 6
click at [479, 38] on icon at bounding box center [479, 38] width 5 height 5
